Goal: Find specific page/section: Find specific page/section

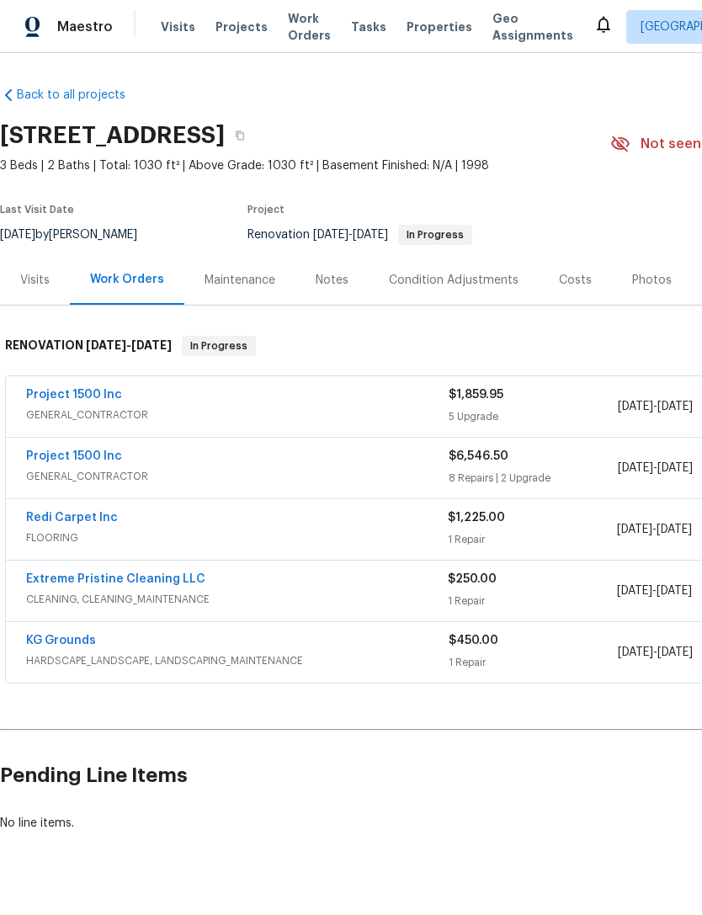
scroll to position [30, 0]
click at [45, 389] on link "Project 1500 Inc" at bounding box center [74, 395] width 96 height 12
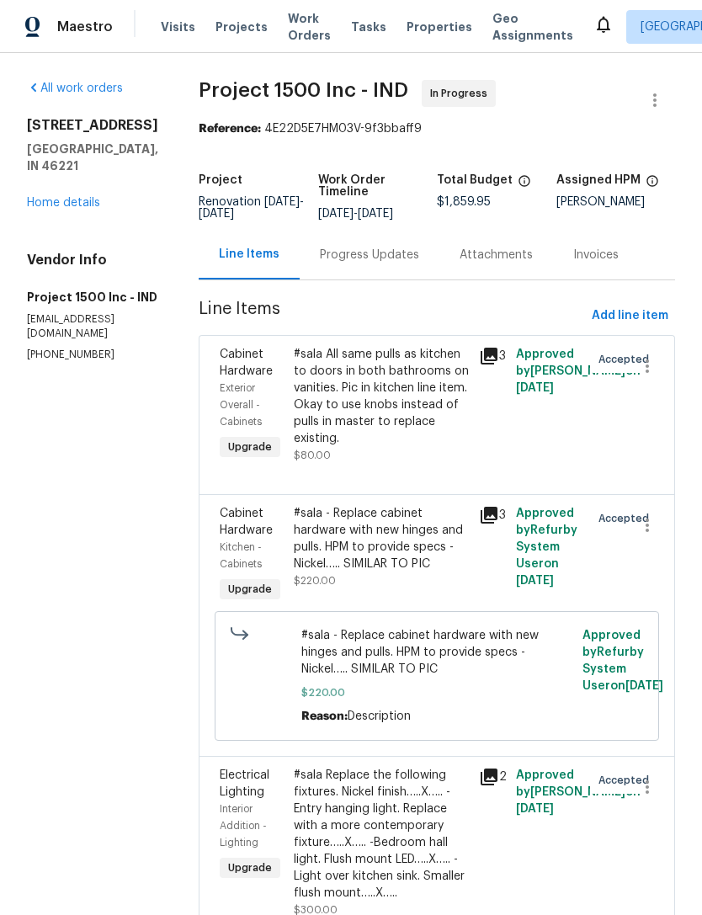
click at [54, 197] on link "Home details" at bounding box center [63, 203] width 73 height 12
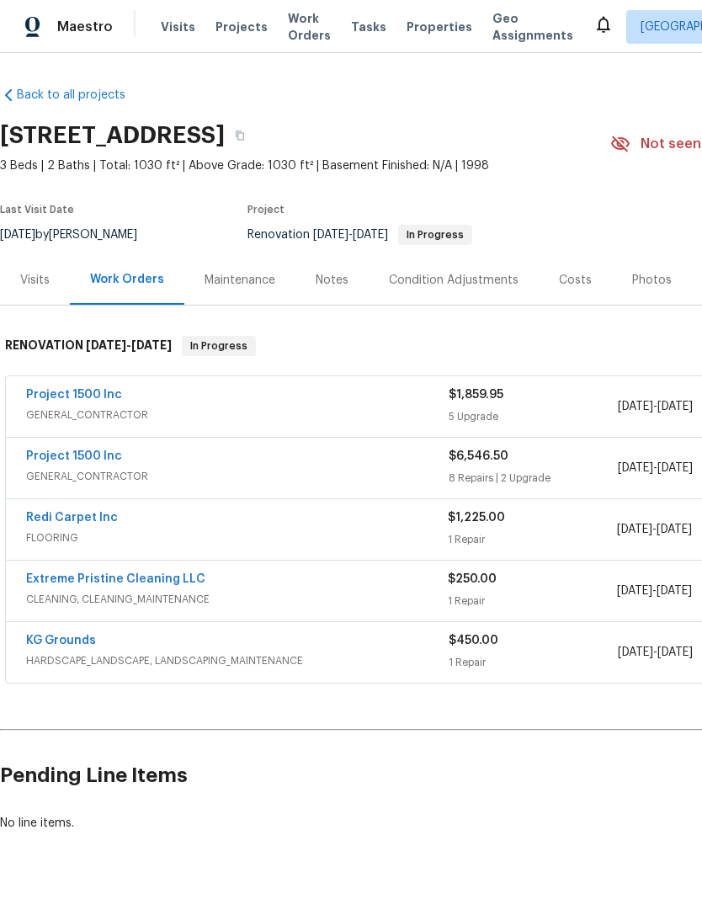
click at [61, 454] on link "Project 1500 Inc" at bounding box center [74, 457] width 96 height 12
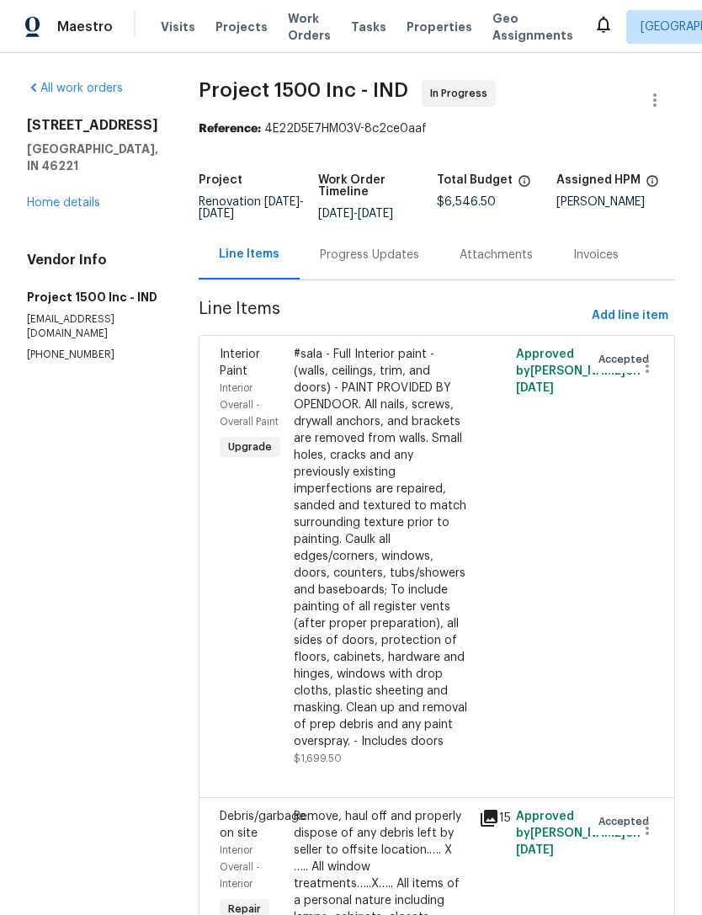
click at [64, 197] on link "Home details" at bounding box center [63, 203] width 73 height 12
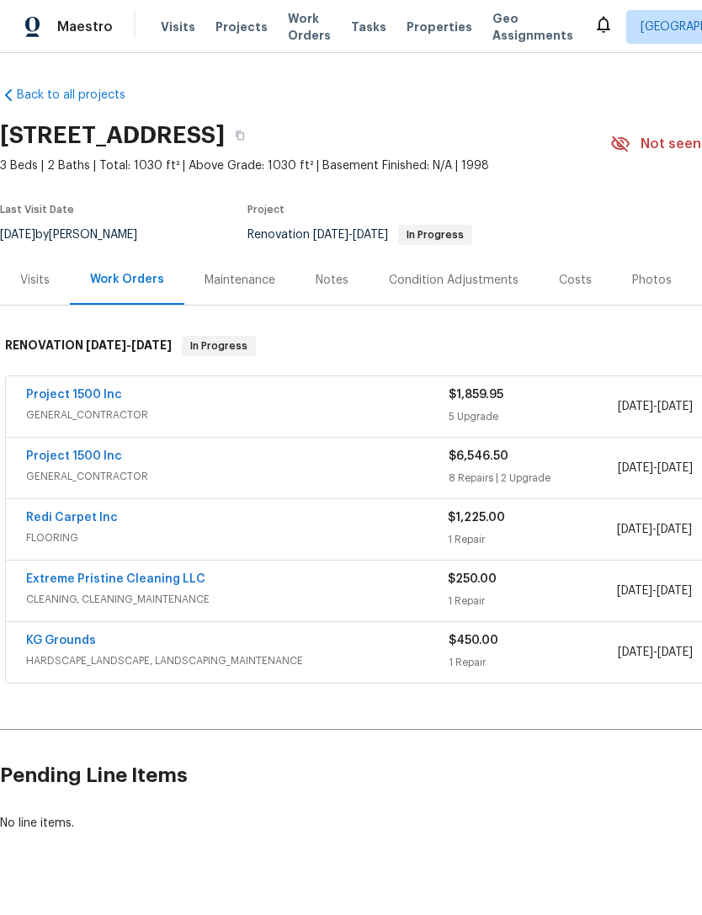
click at [51, 460] on link "Project 1500 Inc" at bounding box center [74, 457] width 96 height 12
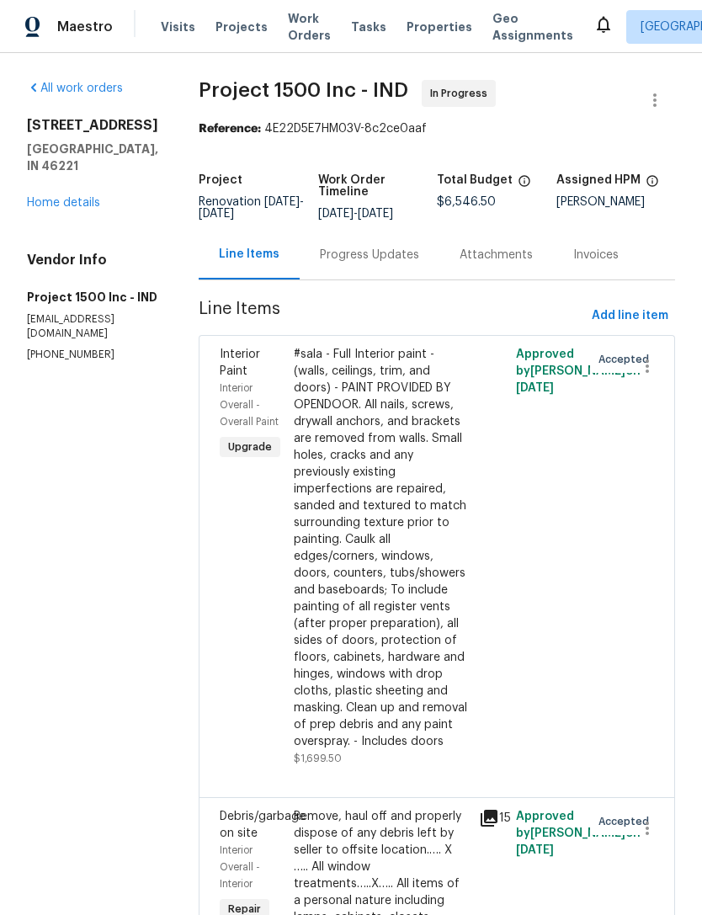
click at [57, 197] on link "Home details" at bounding box center [63, 203] width 73 height 12
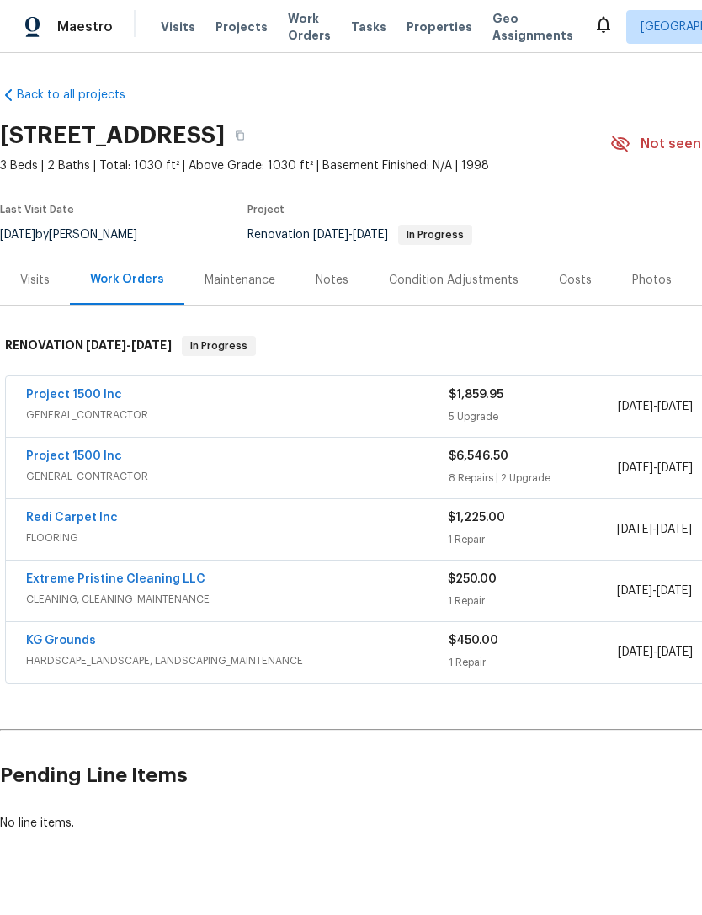
click at [72, 400] on link "Project 1500 Inc" at bounding box center [74, 395] width 96 height 12
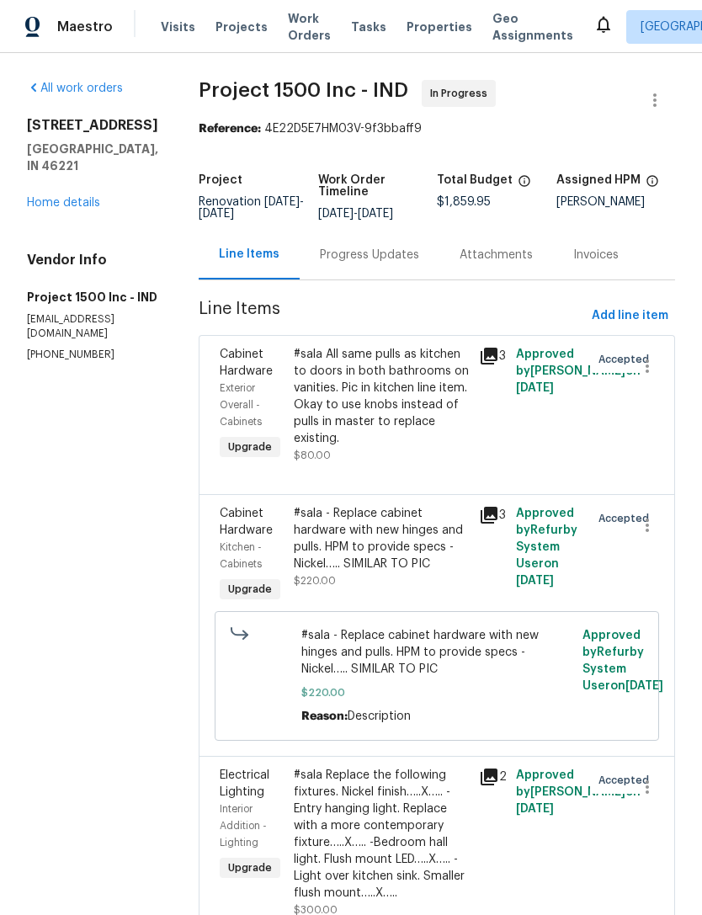
click at [68, 203] on div "All work orders 5561 Lippan Way Indianapolis, IN 46221 Home details Vendor Info…" at bounding box center [92, 221] width 131 height 282
click at [70, 197] on link "Home details" at bounding box center [63, 203] width 73 height 12
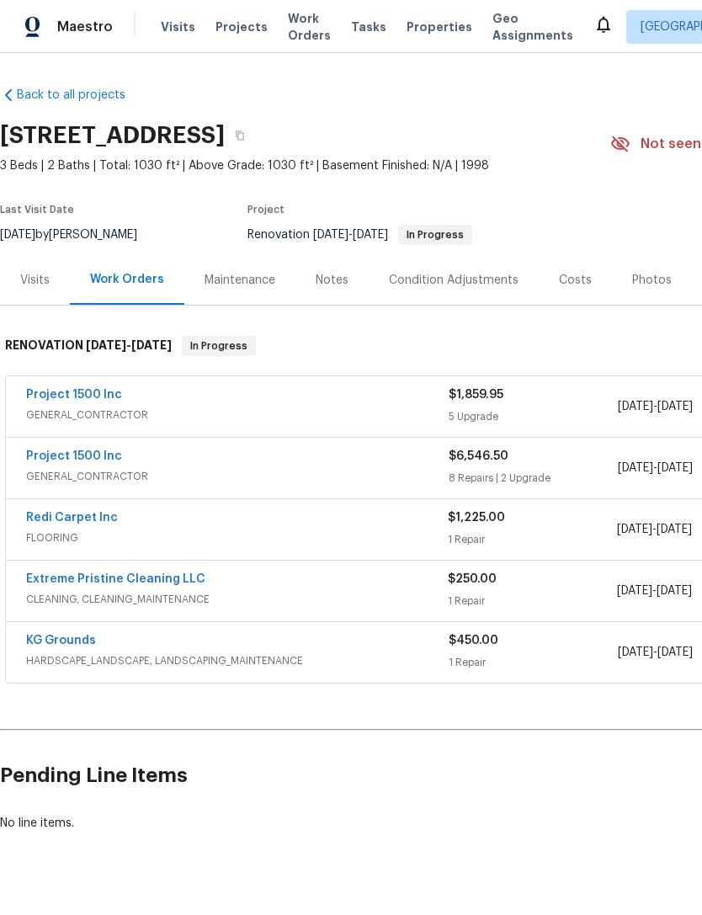
click at [61, 397] on link "Project 1500 Inc" at bounding box center [74, 395] width 96 height 12
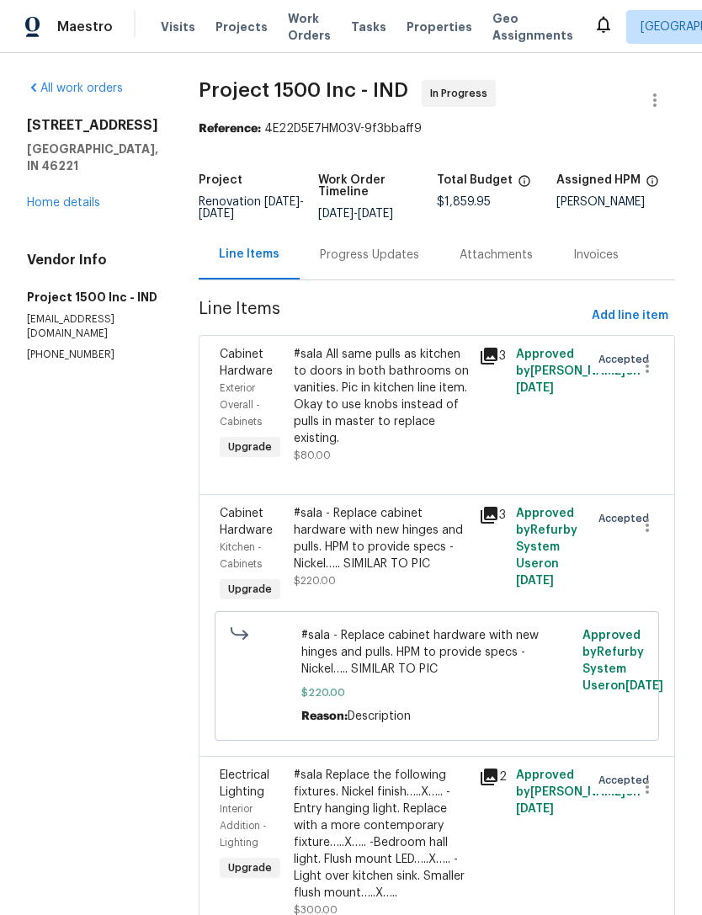
click at [55, 197] on link "Home details" at bounding box center [63, 203] width 73 height 12
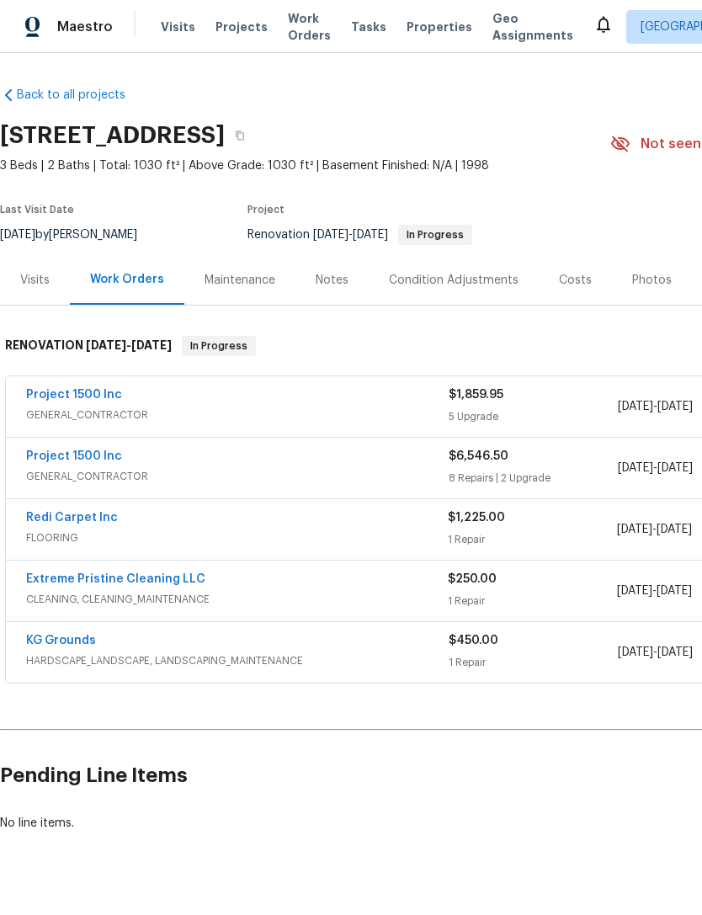
click at [63, 398] on link "Project 1500 Inc" at bounding box center [74, 395] width 96 height 12
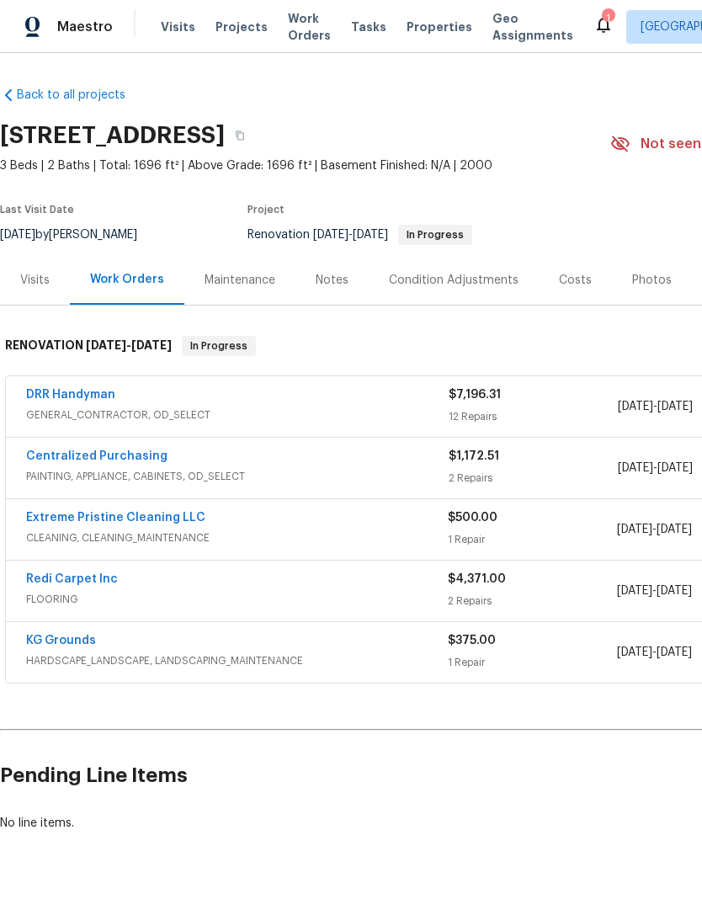
click at [572, 280] on div "Costs" at bounding box center [575, 280] width 33 height 17
